Goal: Transaction & Acquisition: Purchase product/service

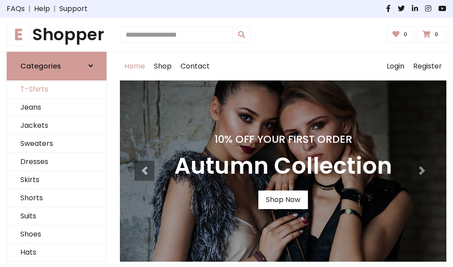
click at [57, 89] on link "T-Shirts" at bounding box center [56, 90] width 99 height 18
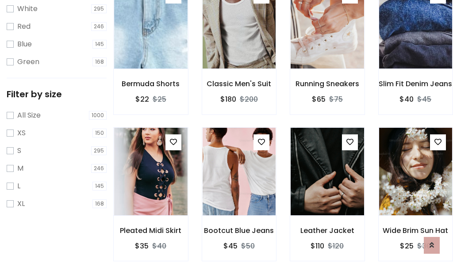
scroll to position [16, 0]
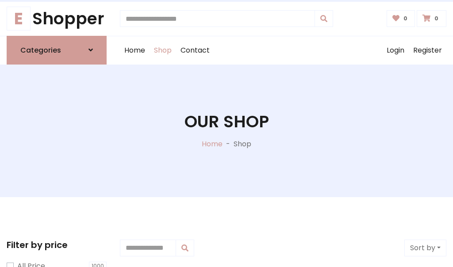
click at [227, 131] on h1 "Our Shop" at bounding box center [227, 122] width 85 height 20
click at [283, 50] on div "Home Shop Contact Log out Login Register" at bounding box center [283, 50] width 327 height 28
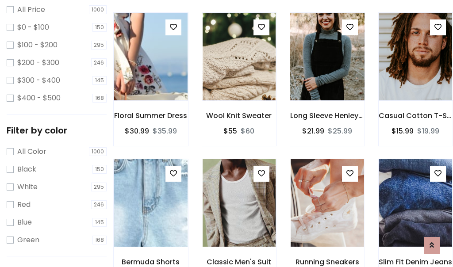
click at [327, 73] on img at bounding box center [327, 56] width 88 height 212
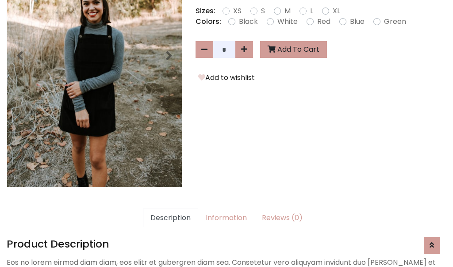
scroll to position [216, 0]
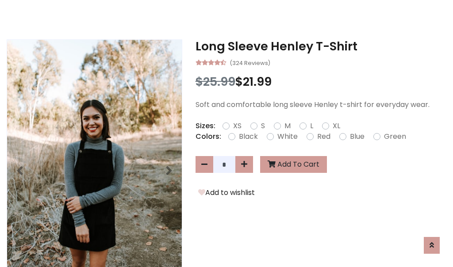
click at [321, 46] on h3 "Long Sleeve Henley T-Shirt" at bounding box center [321, 46] width 251 height 14
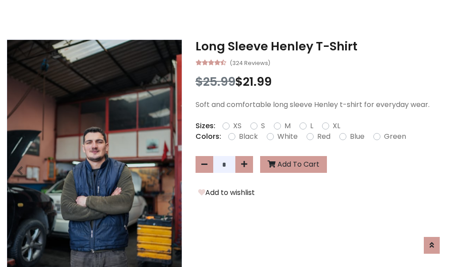
click at [321, 46] on h3 "Long Sleeve Henley T-Shirt" at bounding box center [321, 46] width 251 height 14
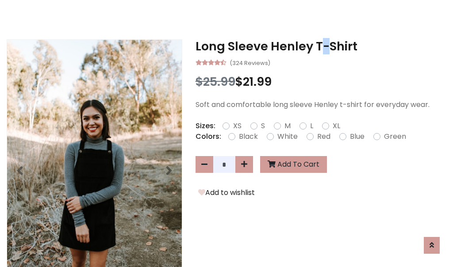
click at [321, 46] on h3 "Long Sleeve Henley T-Shirt" at bounding box center [321, 46] width 251 height 14
